Goal: Information Seeking & Learning: Learn about a topic

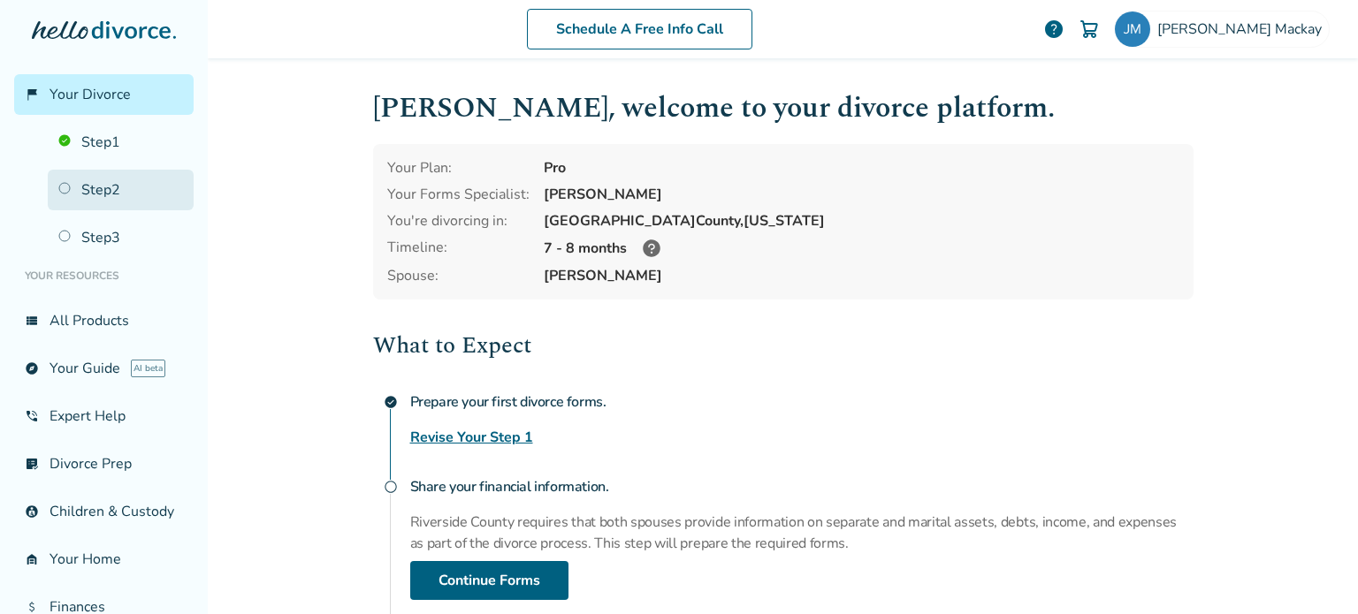
click at [127, 179] on link "Step 2" at bounding box center [121, 190] width 146 height 41
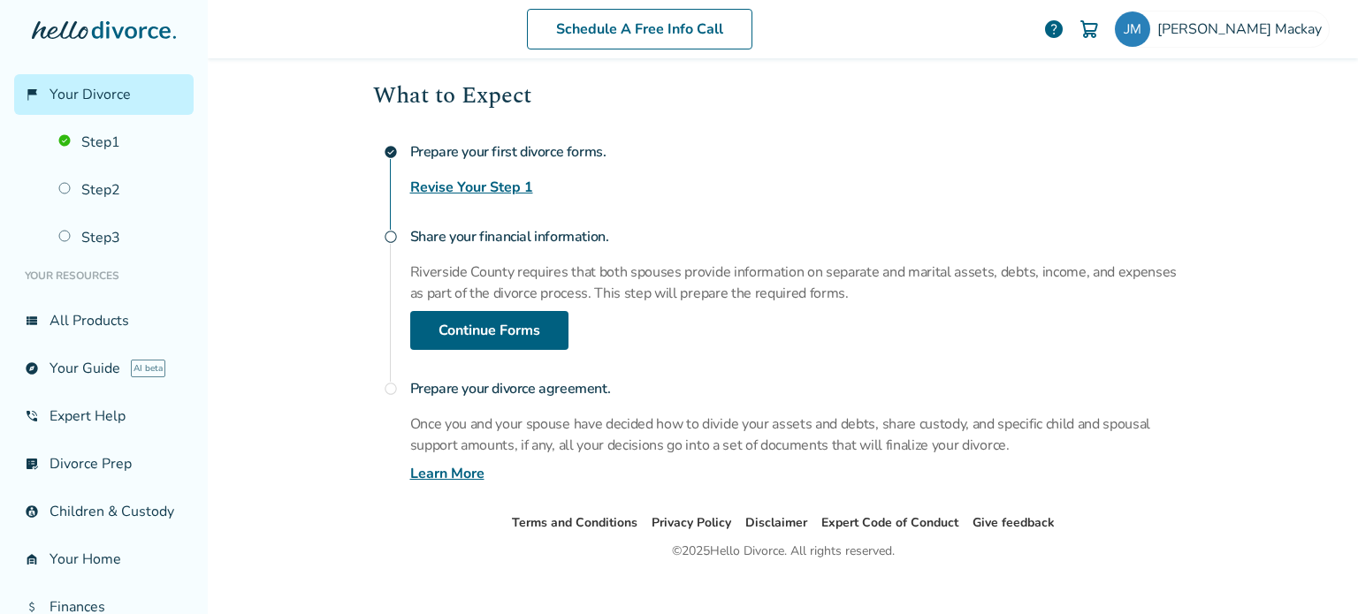
scroll to position [269, 0]
